Goal: Task Accomplishment & Management: Use online tool/utility

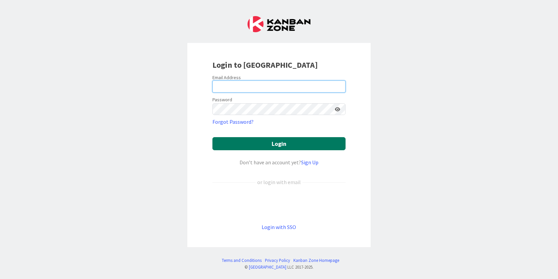
type input "[PERSON_NAME][EMAIL_ADDRESS][PERSON_NAME][DOMAIN_NAME]"
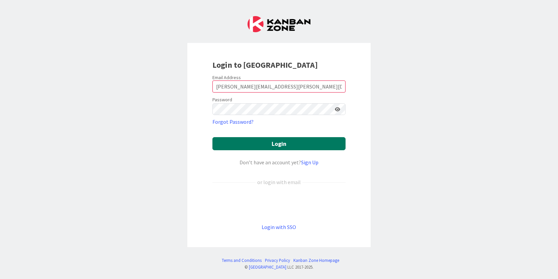
click at [295, 147] on button "Login" at bounding box center [279, 143] width 133 height 13
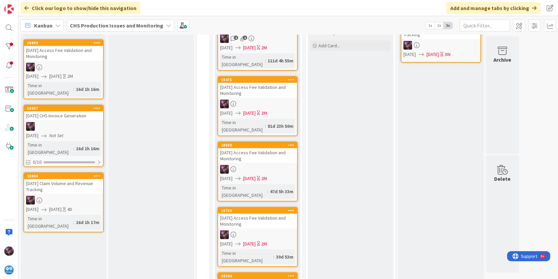
scroll to position [167, 0]
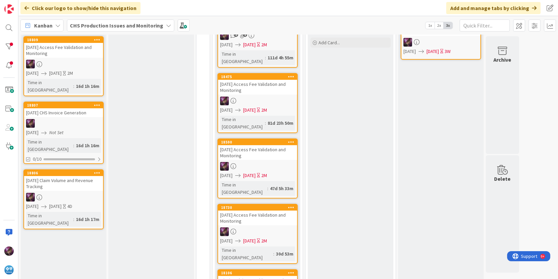
click at [38, 176] on div "[DATE] Claim Volume and Revenue Tracking" at bounding box center [63, 183] width 79 height 15
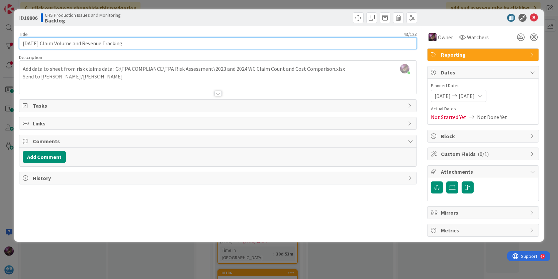
click at [45, 43] on input "[DATE] Claim Volume and Revenue Tracking" at bounding box center [218, 43] width 398 height 12
type input "[DATE] WC Claim Volume and Revenue Tracking"
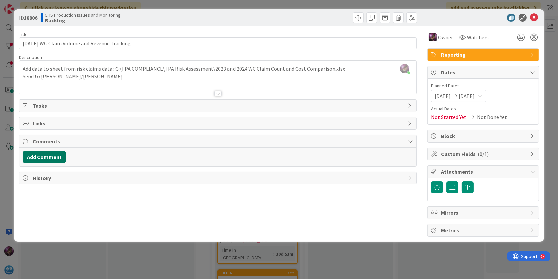
click at [31, 155] on button "Add Comment" at bounding box center [44, 157] width 43 height 12
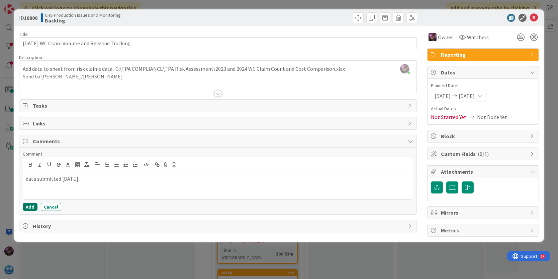
click at [32, 208] on button "Add" at bounding box center [30, 207] width 15 height 8
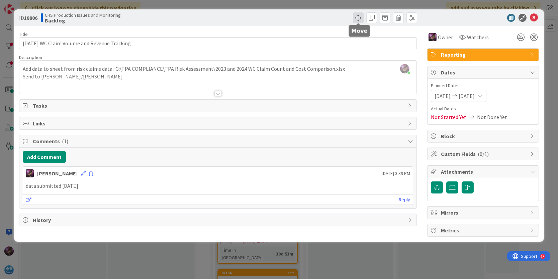
click at [357, 19] on span at bounding box center [358, 17] width 11 height 11
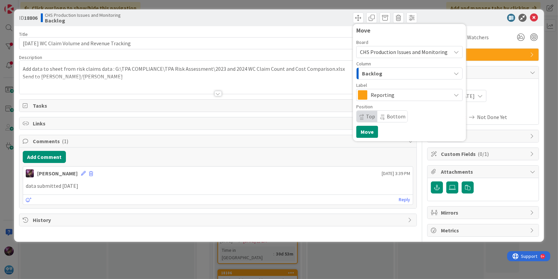
click at [376, 74] on span "Backlog" at bounding box center [372, 73] width 20 height 9
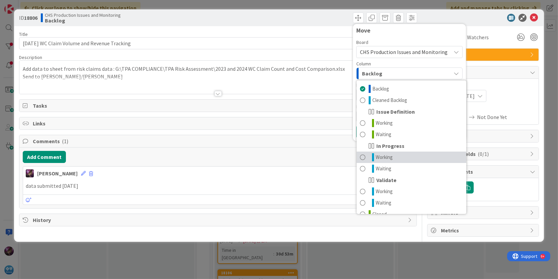
click at [378, 154] on span "Working" at bounding box center [384, 157] width 17 height 8
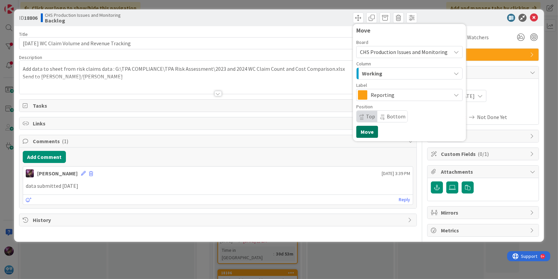
click at [368, 133] on button "Move" at bounding box center [368, 132] width 22 height 12
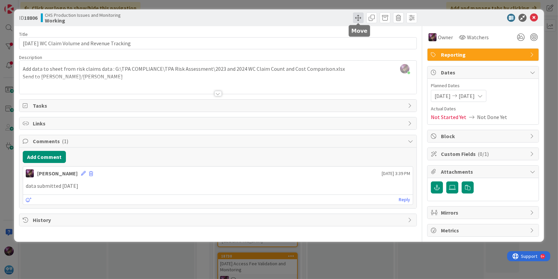
click at [361, 17] on span at bounding box center [358, 17] width 11 height 11
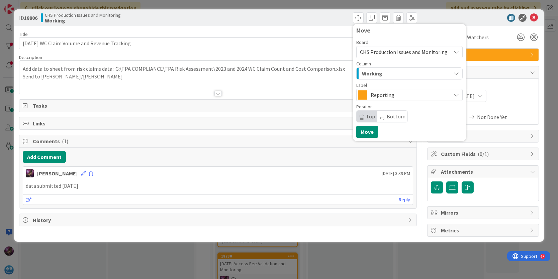
click at [377, 76] on span "Working" at bounding box center [372, 73] width 20 height 9
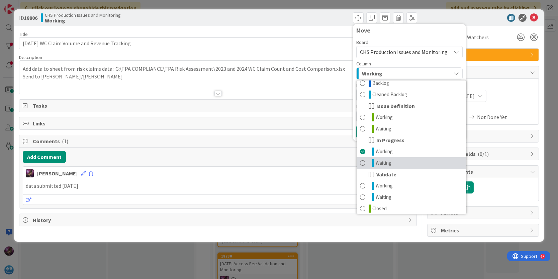
scroll to position [8, 0]
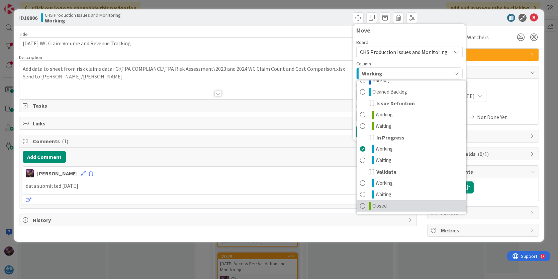
click at [365, 204] on span at bounding box center [362, 206] width 5 height 8
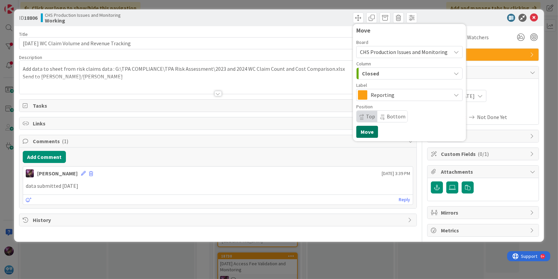
click at [367, 134] on button "Move" at bounding box center [368, 132] width 22 height 12
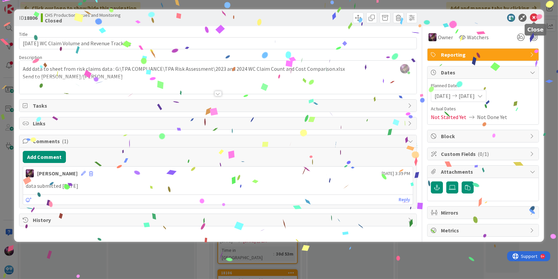
click at [535, 15] on icon at bounding box center [534, 18] width 8 height 8
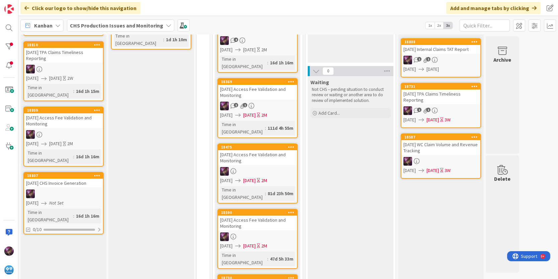
scroll to position [84, 0]
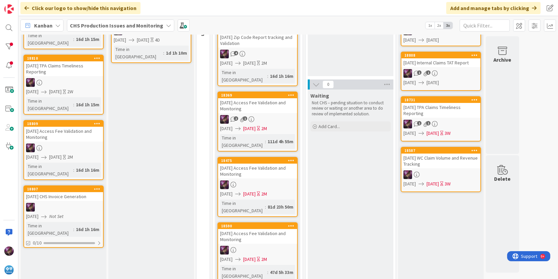
click at [70, 192] on div "[DATE] CHS Invoice Generation" at bounding box center [63, 196] width 79 height 9
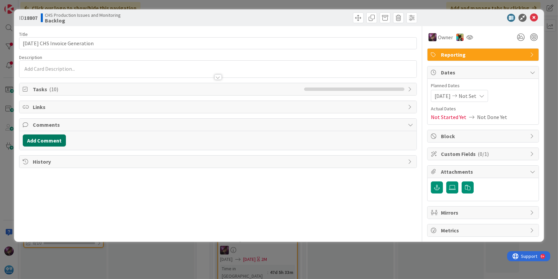
click at [36, 144] on button "Add Comment" at bounding box center [44, 140] width 43 height 12
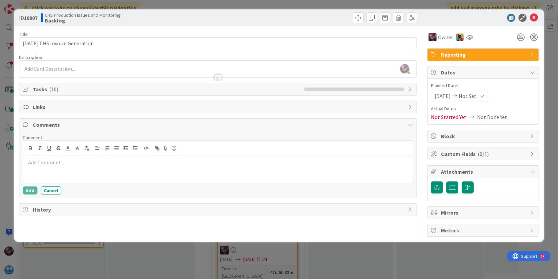
click at [35, 162] on p at bounding box center [218, 162] width 385 height 8
click at [356, 18] on span at bounding box center [358, 17] width 11 height 11
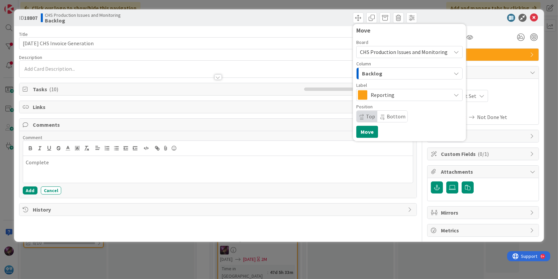
click at [364, 68] on div "Backlog" at bounding box center [406, 73] width 91 height 11
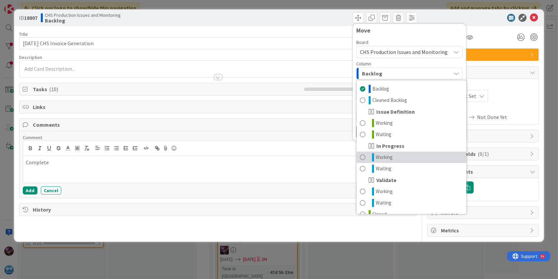
click at [374, 159] on icon at bounding box center [373, 157] width 2 height 8
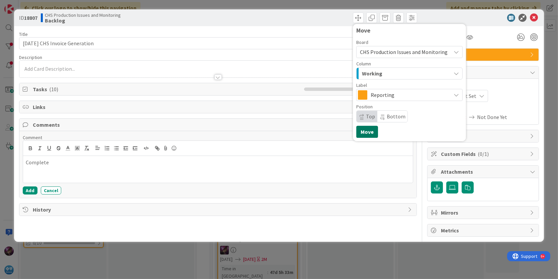
click at [364, 128] on button "Move" at bounding box center [368, 132] width 22 height 12
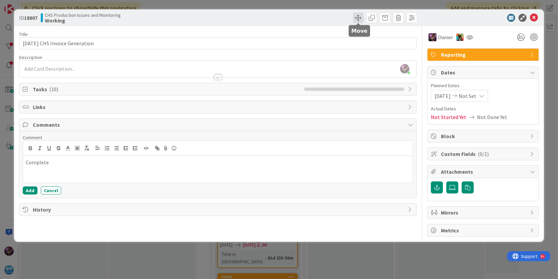
click at [360, 17] on span at bounding box center [358, 17] width 11 height 11
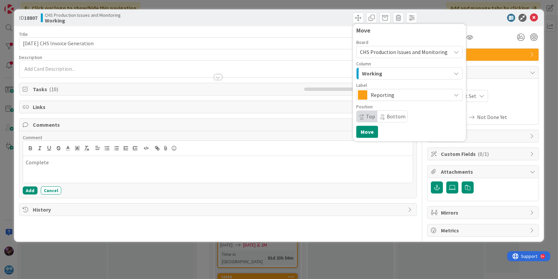
click at [369, 72] on span "Working" at bounding box center [372, 73] width 20 height 9
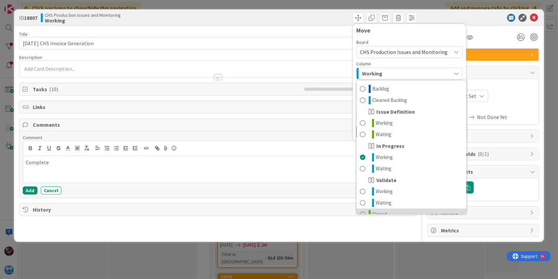
click at [370, 211] on icon at bounding box center [370, 214] width 2 height 8
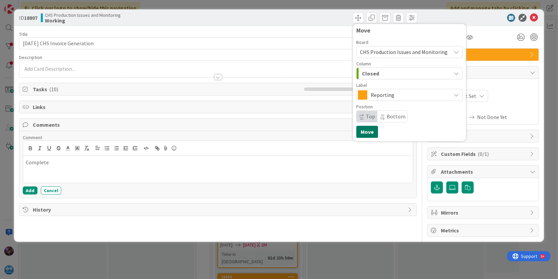
click at [365, 135] on button "Move" at bounding box center [368, 132] width 22 height 12
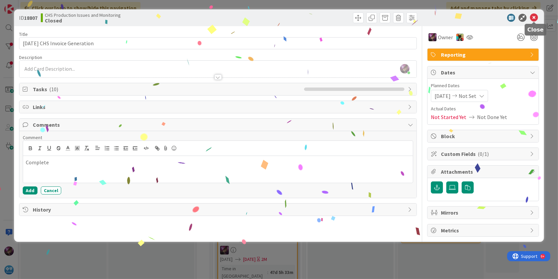
click at [533, 19] on icon at bounding box center [534, 18] width 8 height 8
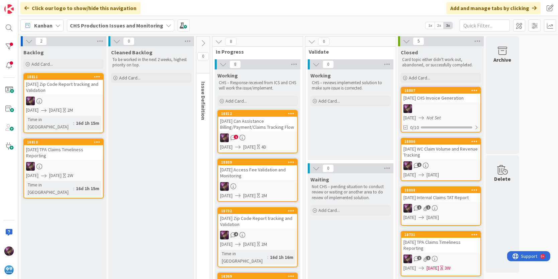
click at [202, 43] on icon at bounding box center [203, 43] width 7 height 7
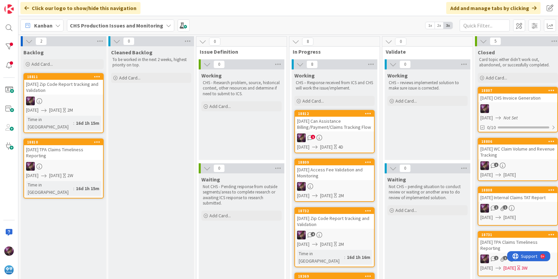
click at [113, 40] on icon at bounding box center [116, 40] width 7 height 7
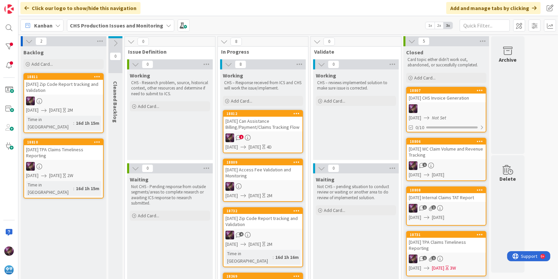
click at [131, 43] on icon at bounding box center [131, 41] width 7 height 7
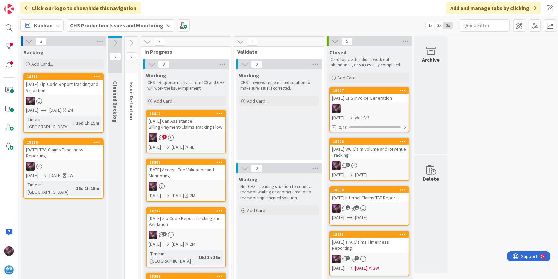
click at [173, 121] on div "[DATE] Can Assistance Billing/Payment/Claims Tracking Flow" at bounding box center [186, 123] width 79 height 15
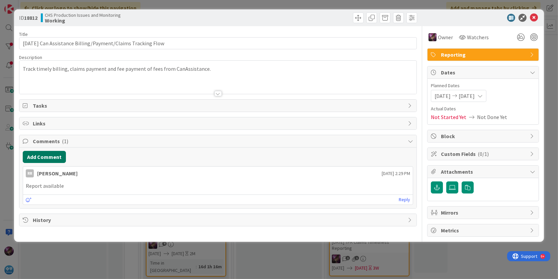
click at [43, 160] on button "Add Comment" at bounding box center [44, 157] width 43 height 12
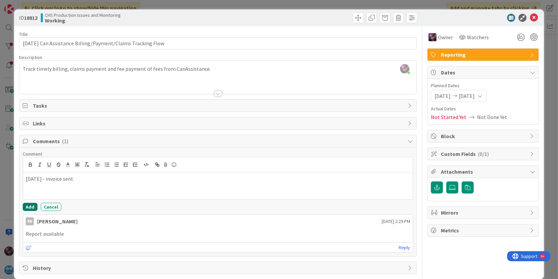
click at [26, 204] on button "Add" at bounding box center [30, 207] width 15 height 8
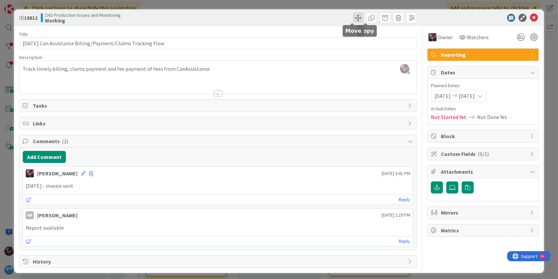
click at [355, 17] on span at bounding box center [358, 17] width 11 height 11
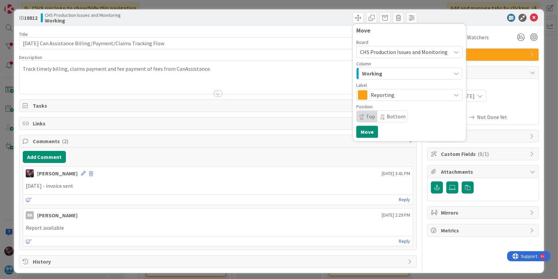
click at [364, 77] on span "Working" at bounding box center [372, 73] width 20 height 9
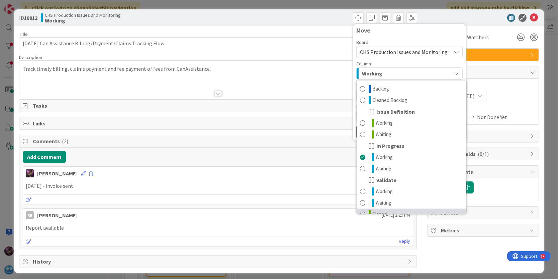
click at [360, 211] on span at bounding box center [362, 214] width 5 height 8
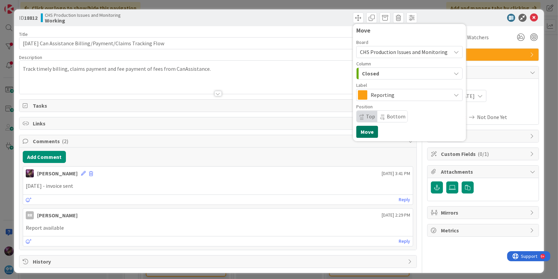
click at [362, 127] on button "Move" at bounding box center [368, 132] width 22 height 12
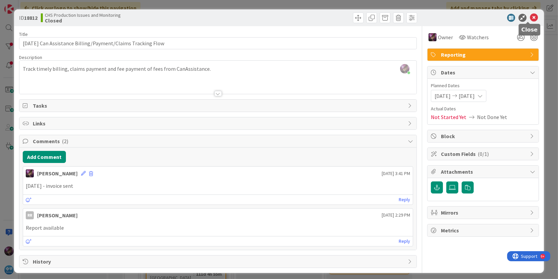
click at [530, 17] on icon at bounding box center [534, 18] width 8 height 8
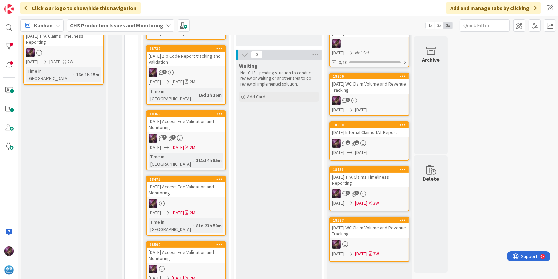
scroll to position [167, 0]
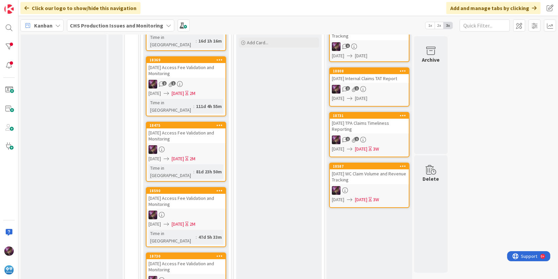
click at [153, 128] on div "[DATE] Access Fee Validation and Monitoring" at bounding box center [186, 135] width 79 height 15
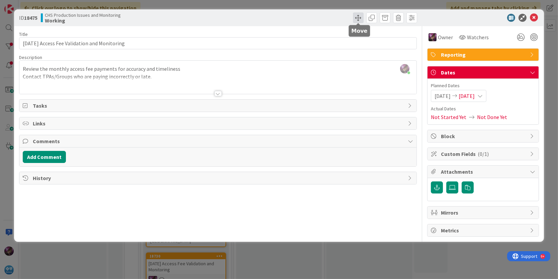
click at [354, 18] on span at bounding box center [358, 17] width 11 height 11
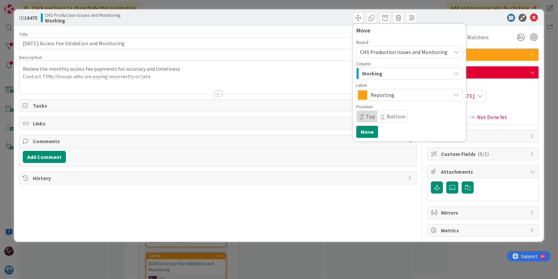
click at [370, 72] on span "Working" at bounding box center [372, 73] width 20 height 9
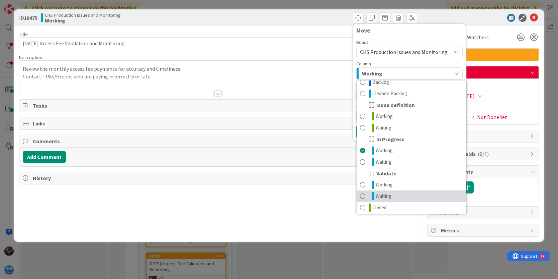
scroll to position [8, 0]
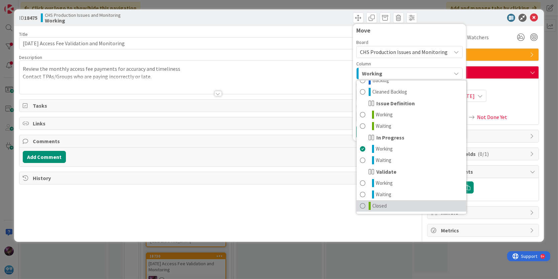
click at [366, 204] on link "Closed" at bounding box center [412, 205] width 110 height 11
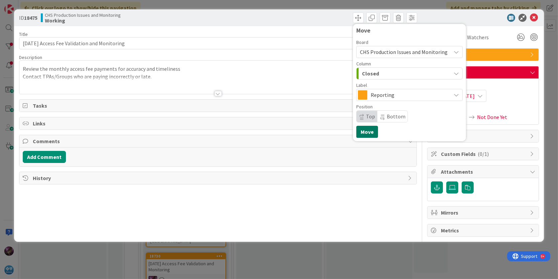
click at [369, 130] on button "Move" at bounding box center [368, 132] width 22 height 12
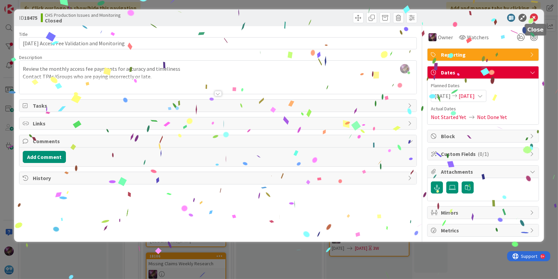
click at [536, 16] on icon at bounding box center [534, 18] width 8 height 8
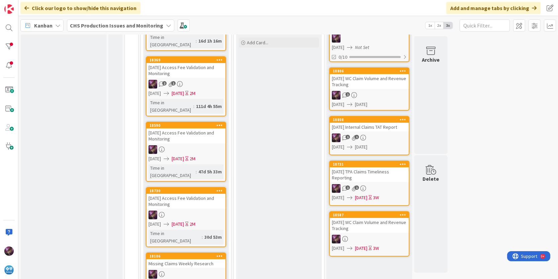
click at [168, 57] on div "18369" at bounding box center [186, 60] width 79 height 6
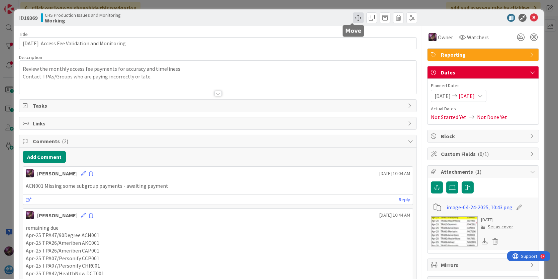
click at [353, 18] on span at bounding box center [358, 17] width 11 height 11
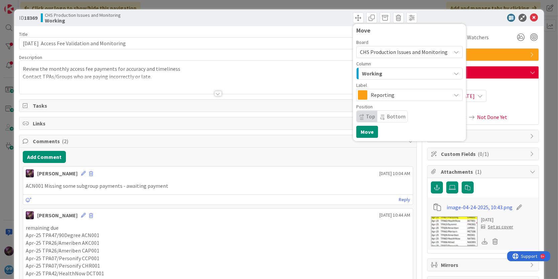
click at [366, 73] on span "Working" at bounding box center [372, 73] width 20 height 9
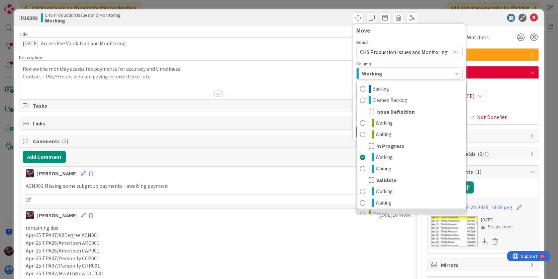
click at [360, 212] on span at bounding box center [362, 214] width 5 height 8
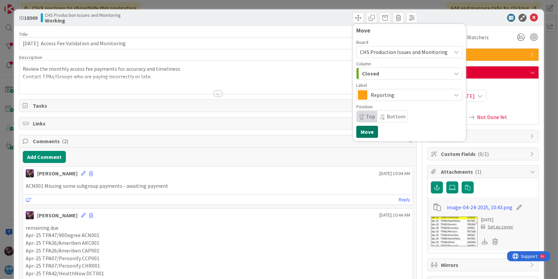
click at [363, 131] on button "Move" at bounding box center [368, 132] width 22 height 12
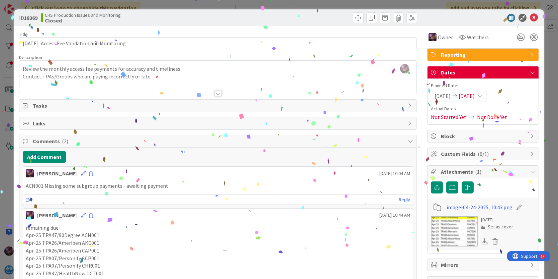
click at [530, 15] on icon at bounding box center [534, 18] width 8 height 8
